Goal: Check status: Check status

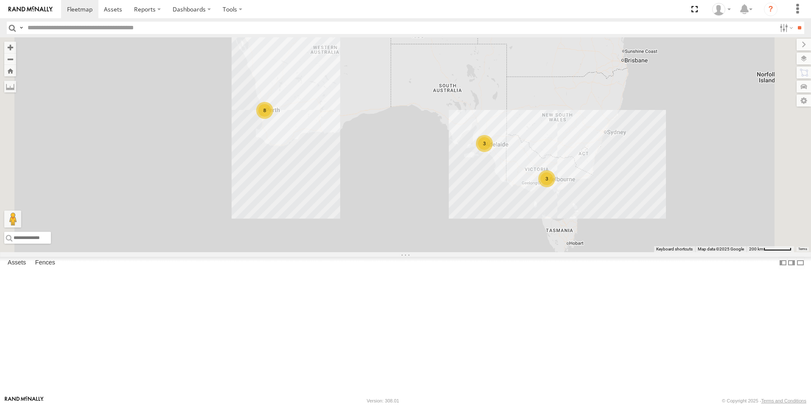
click at [0, 0] on link at bounding box center [0, 0] width 0 height 0
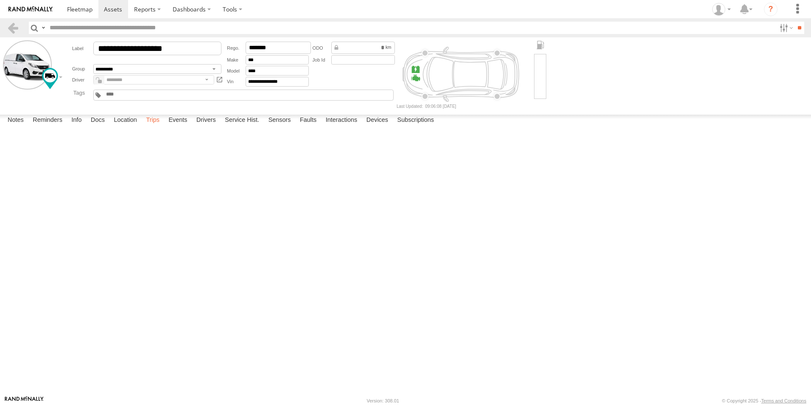
click at [148, 126] on label "Trips" at bounding box center [153, 121] width 22 height 12
click at [11, 20] on header "Search Query Asset ID Asset Label Registration Manufacturer Model VIN Job ID" at bounding box center [405, 27] width 811 height 19
click at [10, 23] on link at bounding box center [13, 28] width 12 height 12
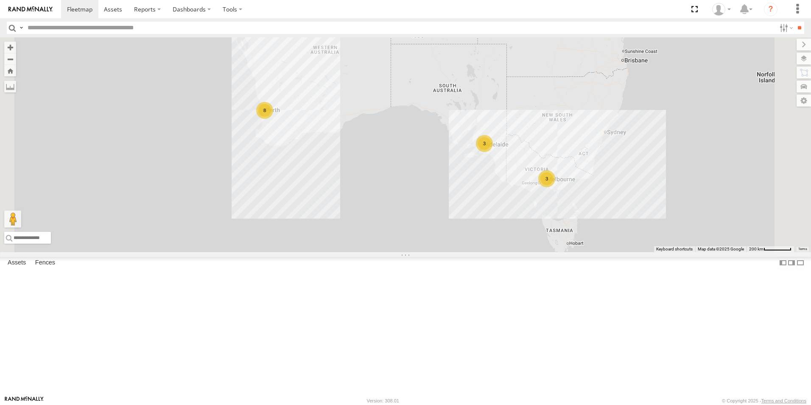
click at [0, 0] on link at bounding box center [0, 0] width 0 height 0
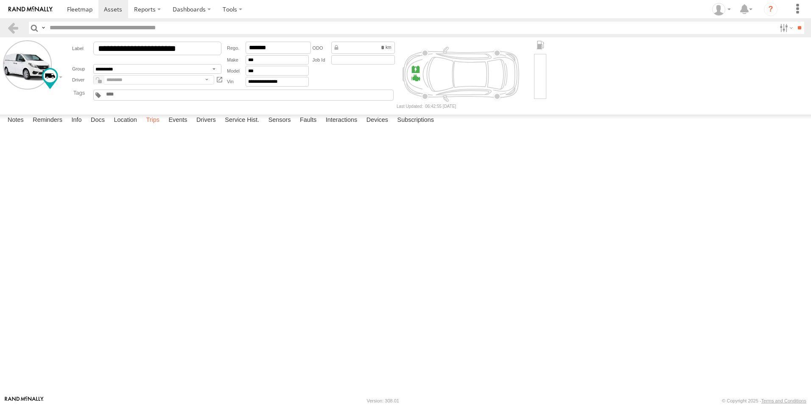
click at [155, 126] on label "Trips" at bounding box center [153, 121] width 22 height 12
click at [17, 30] on link at bounding box center [13, 28] width 12 height 12
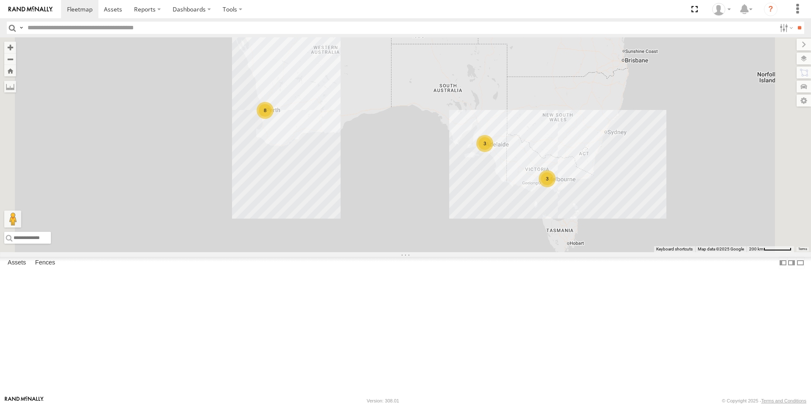
click at [0, 0] on link at bounding box center [0, 0] width 0 height 0
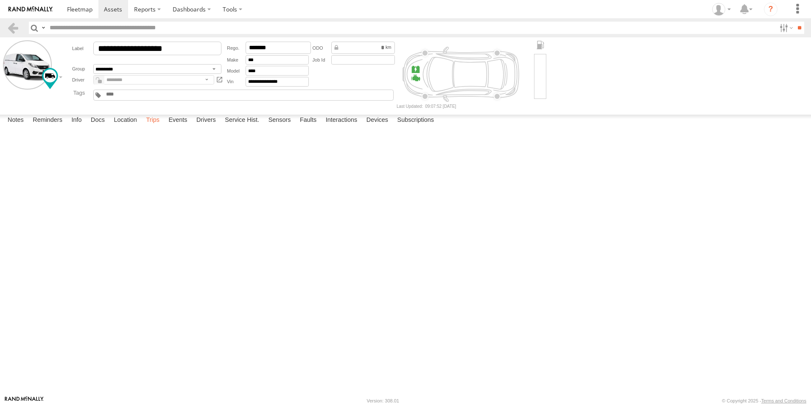
click at [149, 126] on label "Trips" at bounding box center [153, 121] width 22 height 12
click at [11, 23] on link at bounding box center [13, 28] width 12 height 12
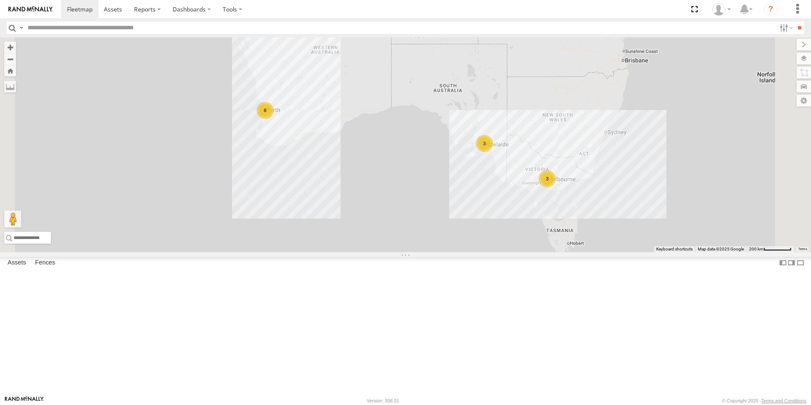
click at [0, 0] on link at bounding box center [0, 0] width 0 height 0
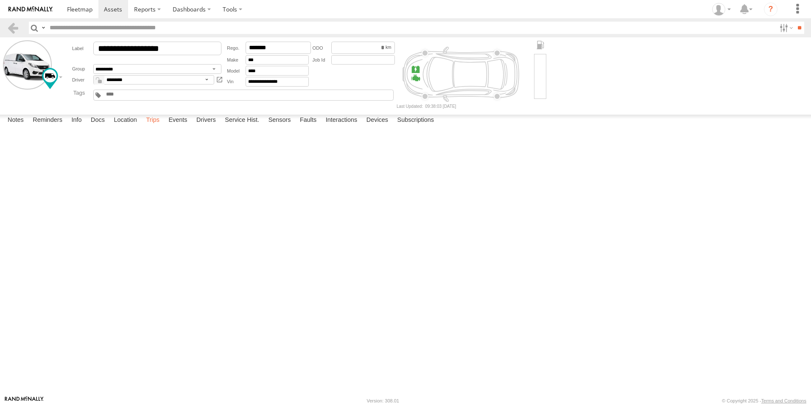
click at [152, 126] on label "Trips" at bounding box center [153, 121] width 22 height 12
click at [9, 24] on link at bounding box center [13, 28] width 12 height 12
